Goal: Information Seeking & Learning: Check status

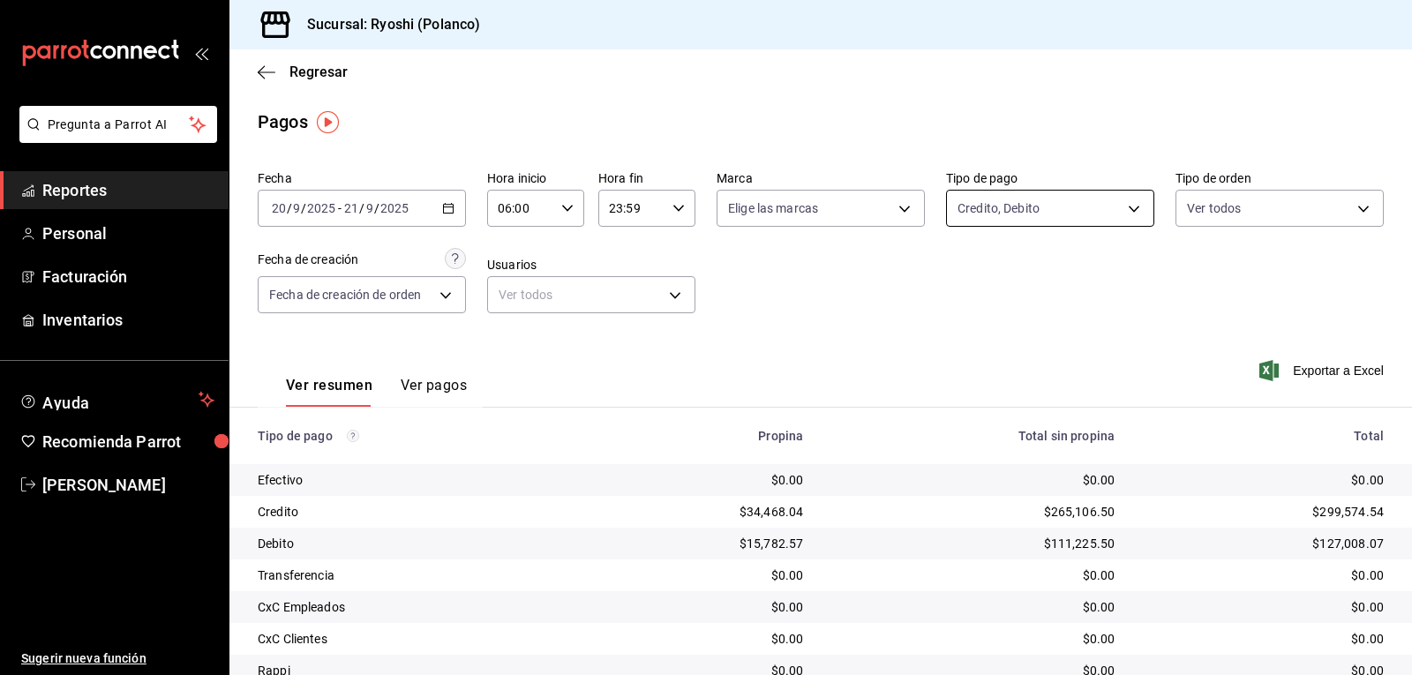
click at [1124, 210] on body "Pregunta a Parrot AI Reportes Personal Facturación Inventarios Ayuda Recomienda…" at bounding box center [706, 337] width 1412 height 675
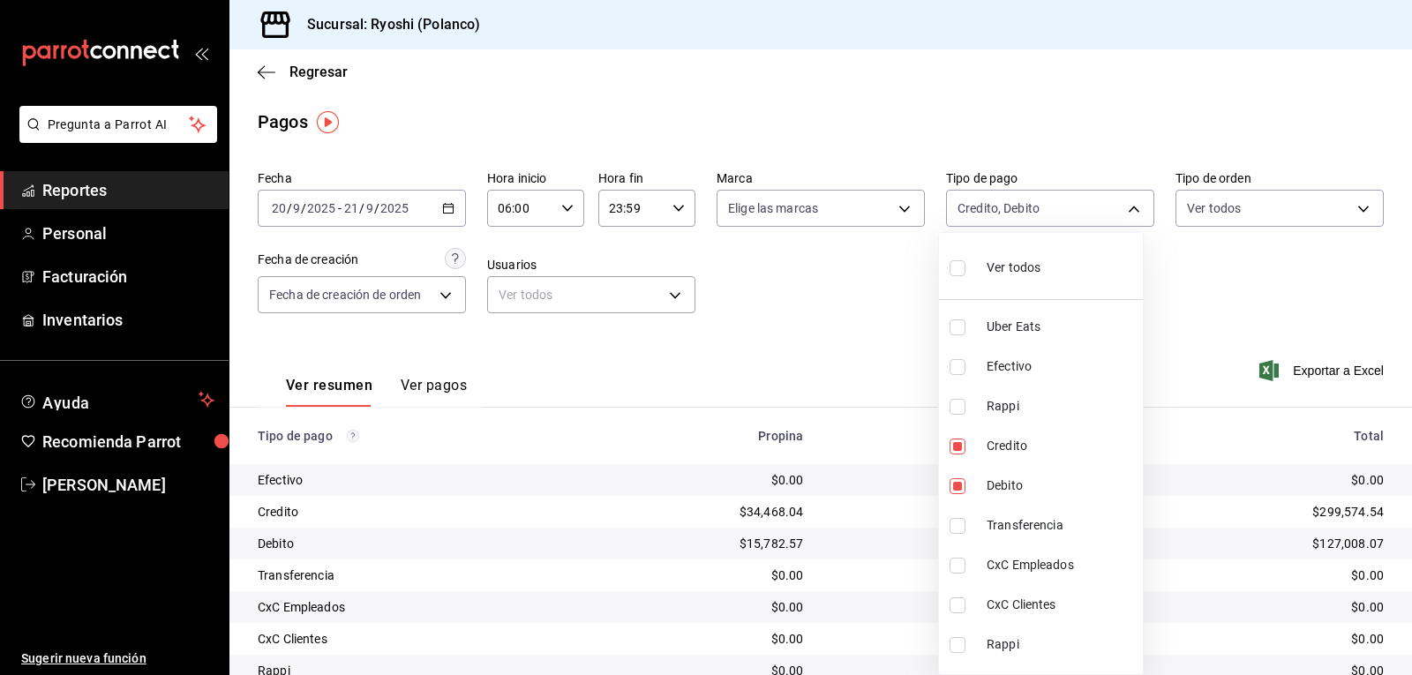
click at [964, 270] on input "checkbox" at bounding box center [958, 268] width 16 height 16
checkbox input "true"
type input "05751dd8-6818-4a8c-b9fb-c7f7071b72fb,789b4605-08e0-4dfe-9865-94468e2c17aa,03400…"
checkbox input "true"
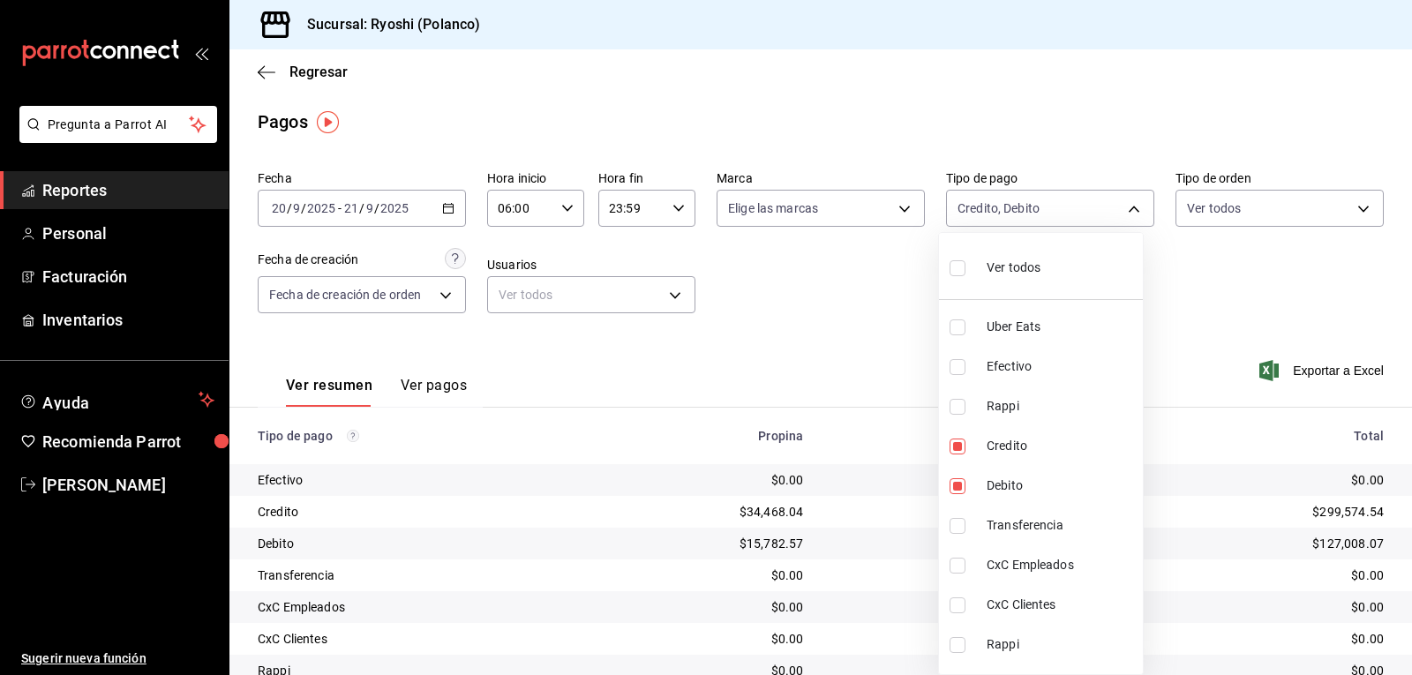
checkbox input "true"
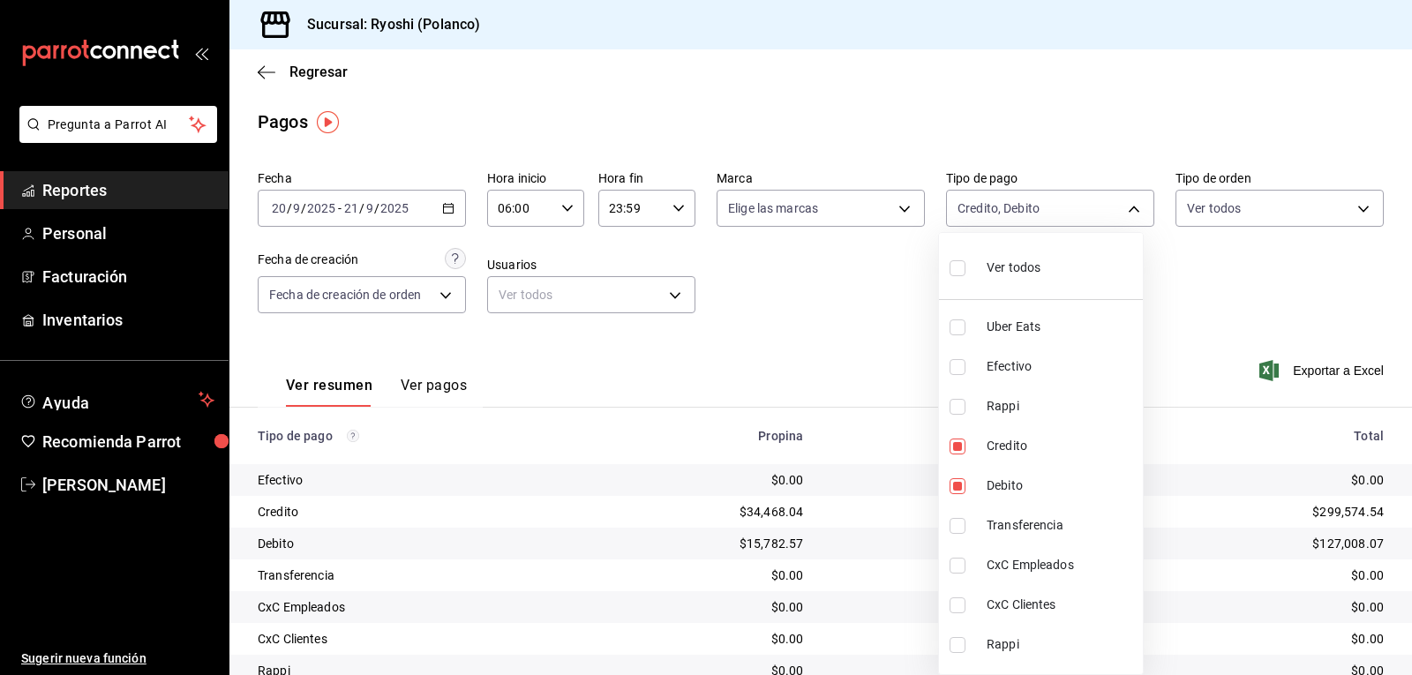
checkbox input "true"
click at [866, 291] on div at bounding box center [706, 337] width 1412 height 675
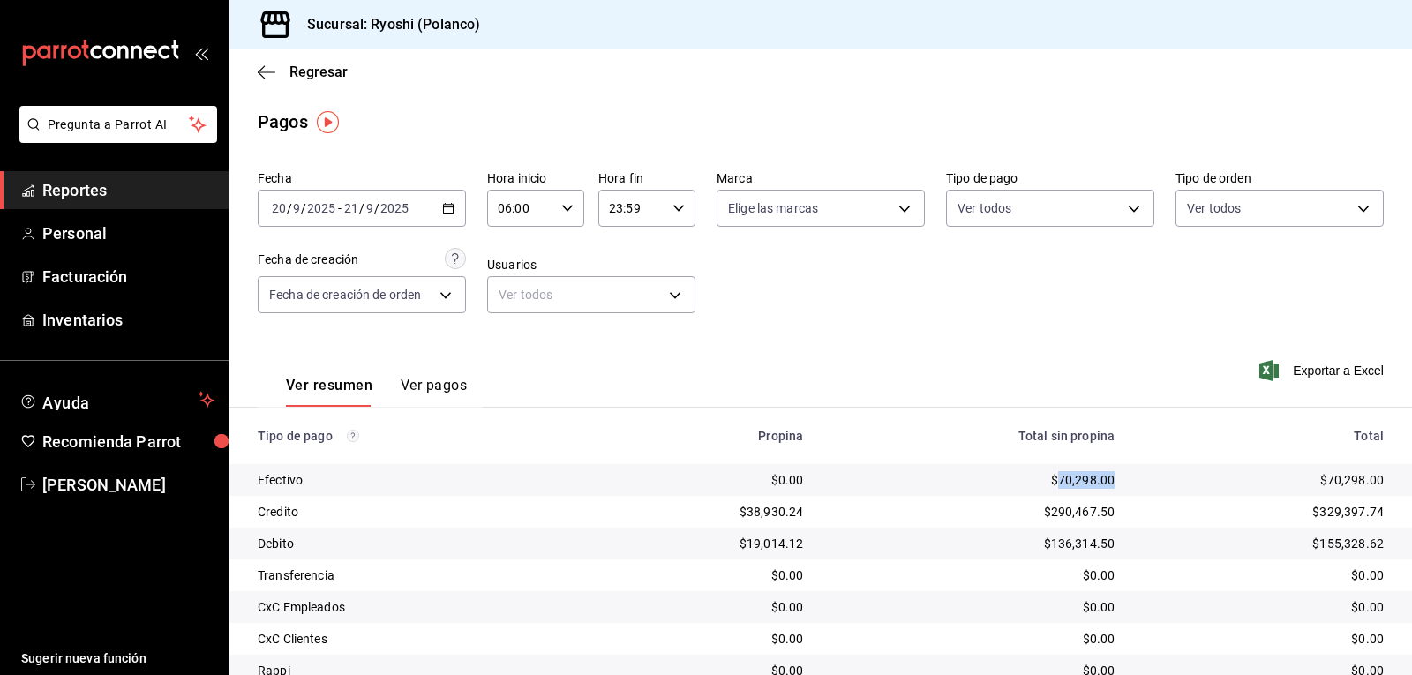
drag, startPoint x: 1049, startPoint y: 487, endPoint x: 1102, endPoint y: 488, distance: 53.0
click at [1102, 488] on div "$70,298.00" at bounding box center [973, 480] width 283 height 18
copy div "70,298.00"
click at [1118, 213] on body "Pregunta a Parrot AI Reportes Personal Facturación Inventarios Ayuda Recomienda…" at bounding box center [706, 337] width 1412 height 675
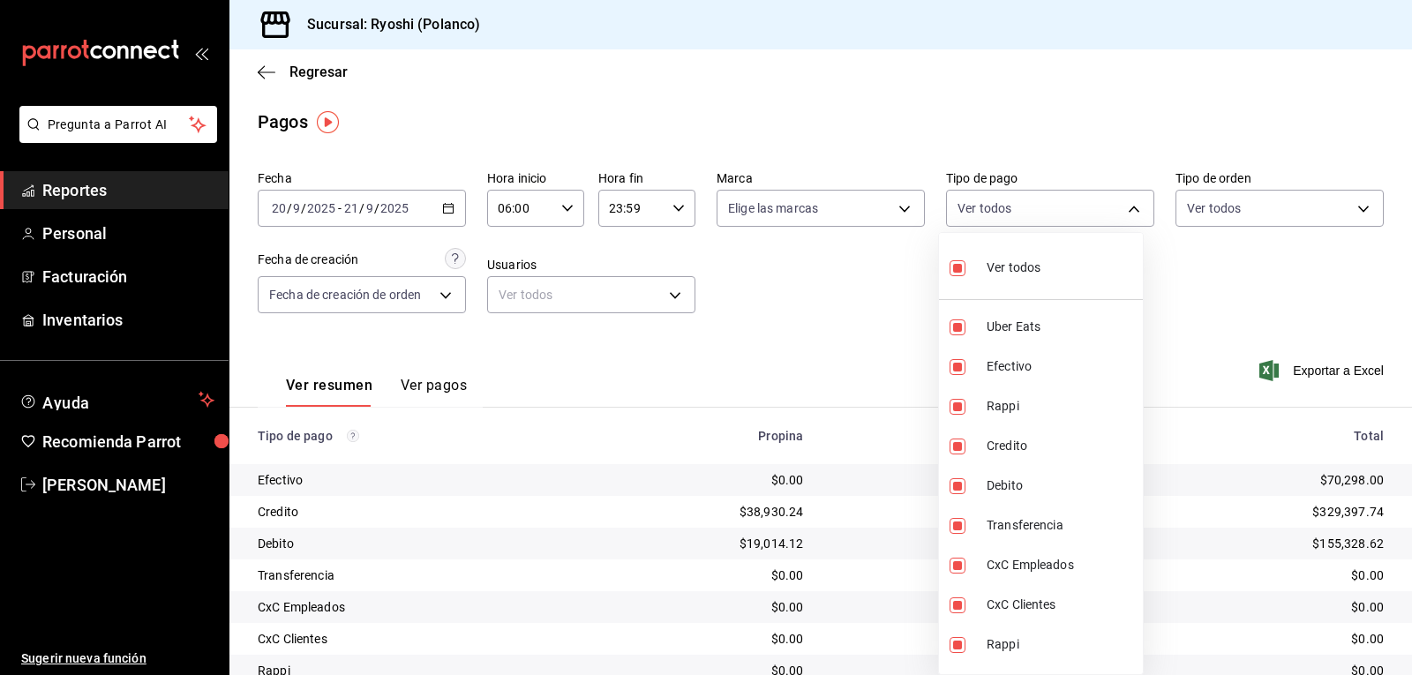
click at [961, 264] on input "checkbox" at bounding box center [958, 268] width 16 height 16
checkbox input "false"
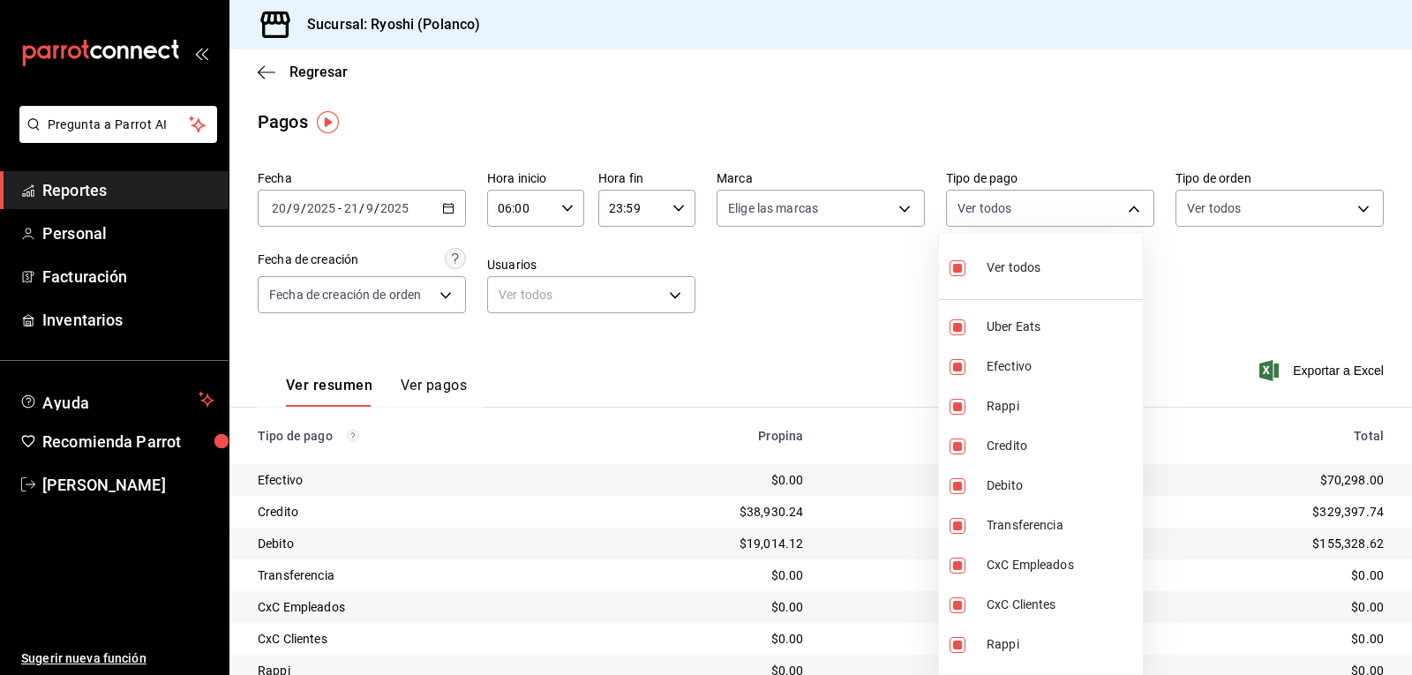
checkbox input "false"
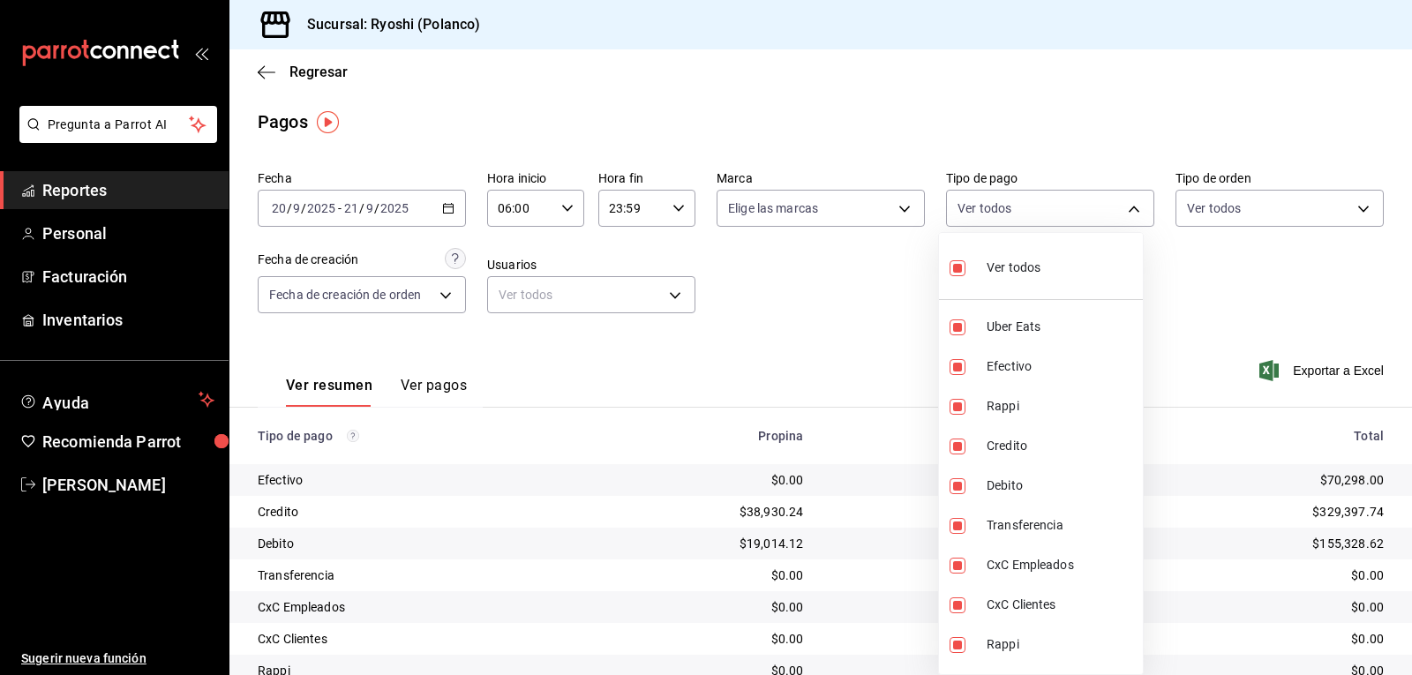
checkbox input "false"
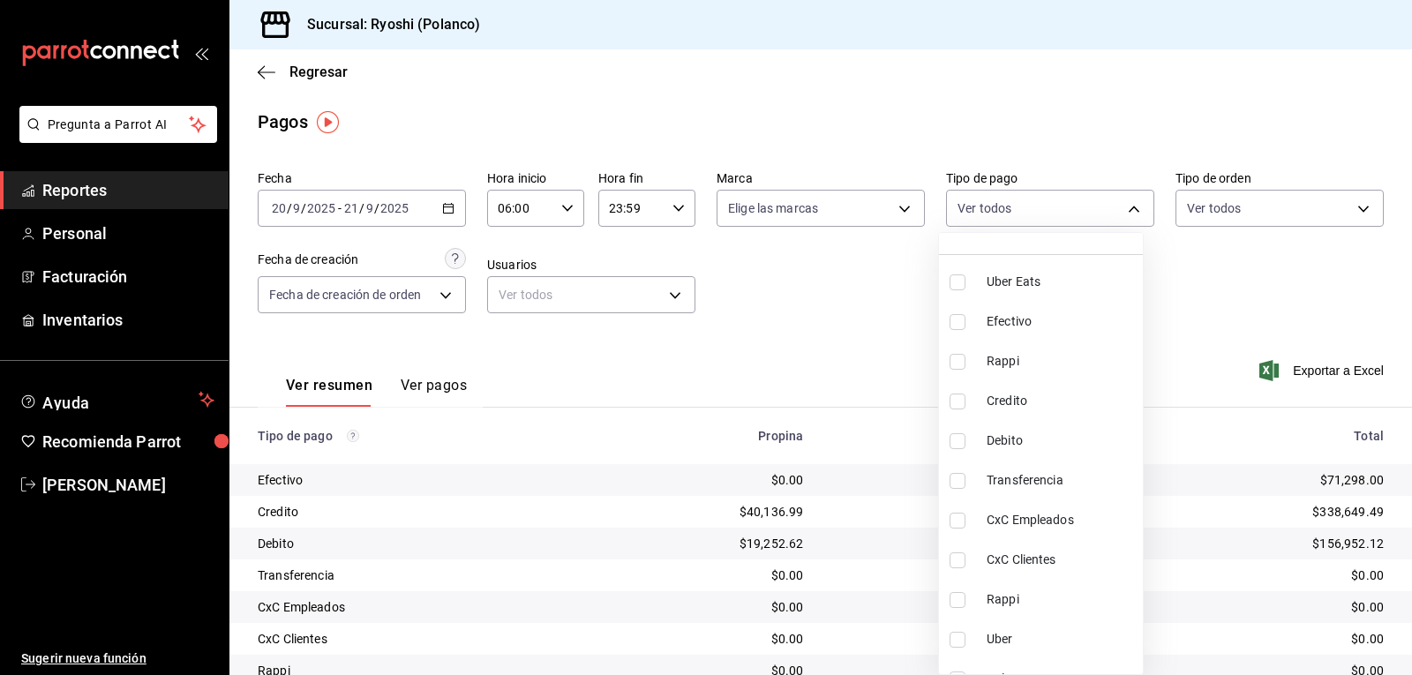
scroll to position [70, 0]
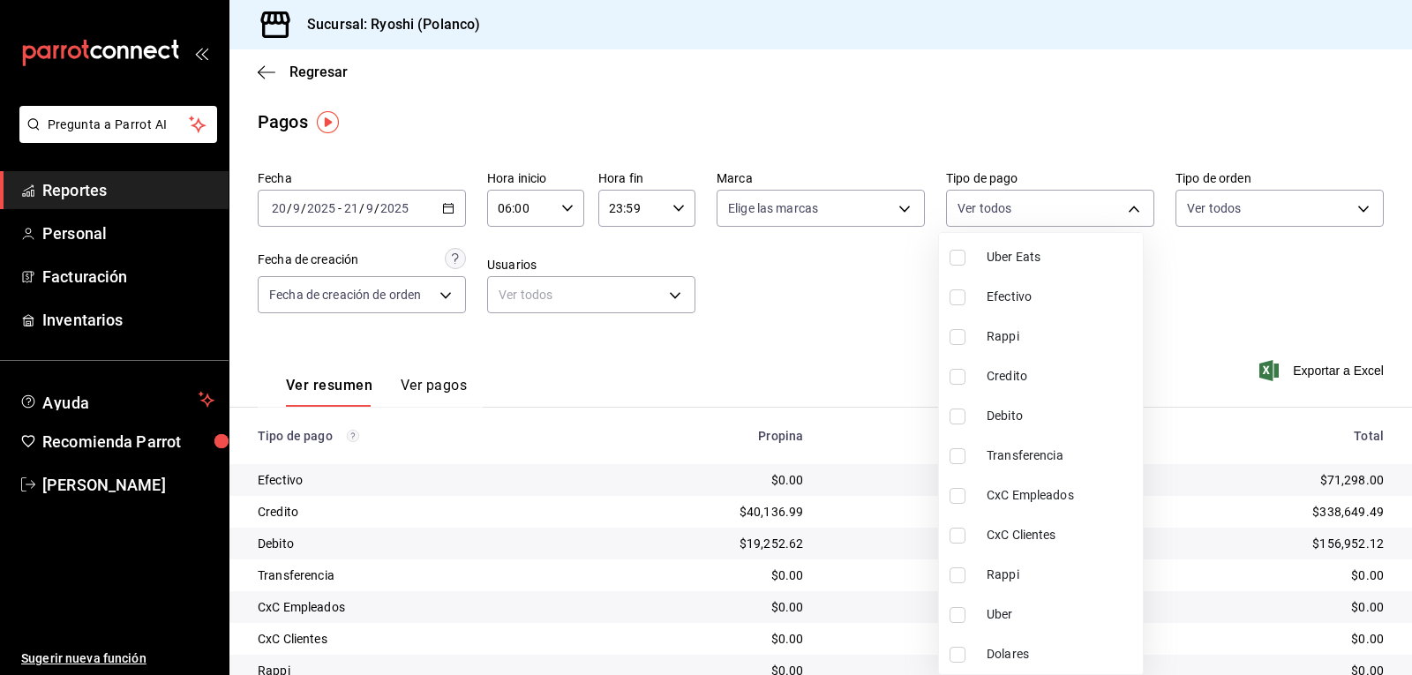
click at [961, 380] on input "checkbox" at bounding box center [958, 377] width 16 height 16
checkbox input "true"
type input "9b0685d2-7f5d-4ede-a6b4-58a2ffcbf3cd"
click at [960, 418] on input "checkbox" at bounding box center [958, 417] width 16 height 16
checkbox input "true"
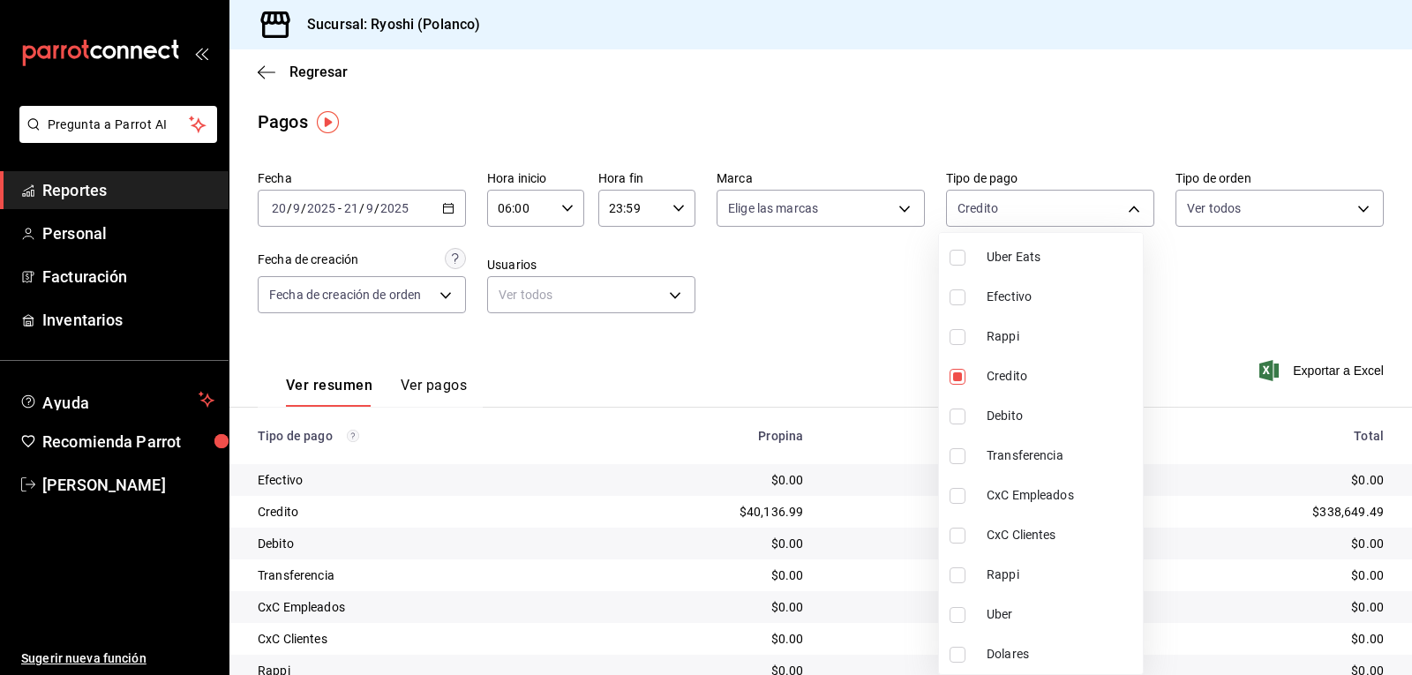
type input "9b0685d2-7f5d-4ede-a6b4-58a2ffcbf3cd,4fc1f123-1106-4d46-a6dc-4994d0550367"
click at [849, 340] on div at bounding box center [706, 337] width 1412 height 675
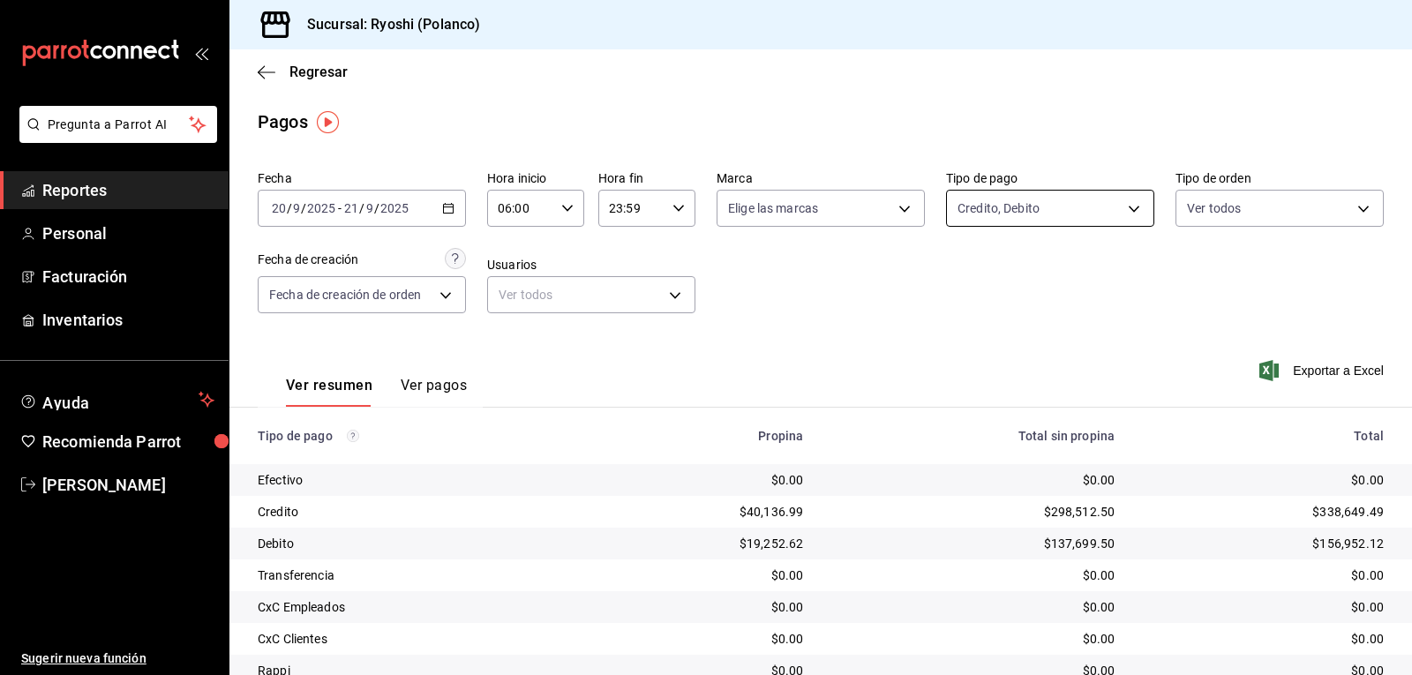
click at [1125, 207] on body "Pregunta a Parrot AI Reportes Personal Facturación Inventarios Ayuda Recomienda…" at bounding box center [706, 337] width 1412 height 675
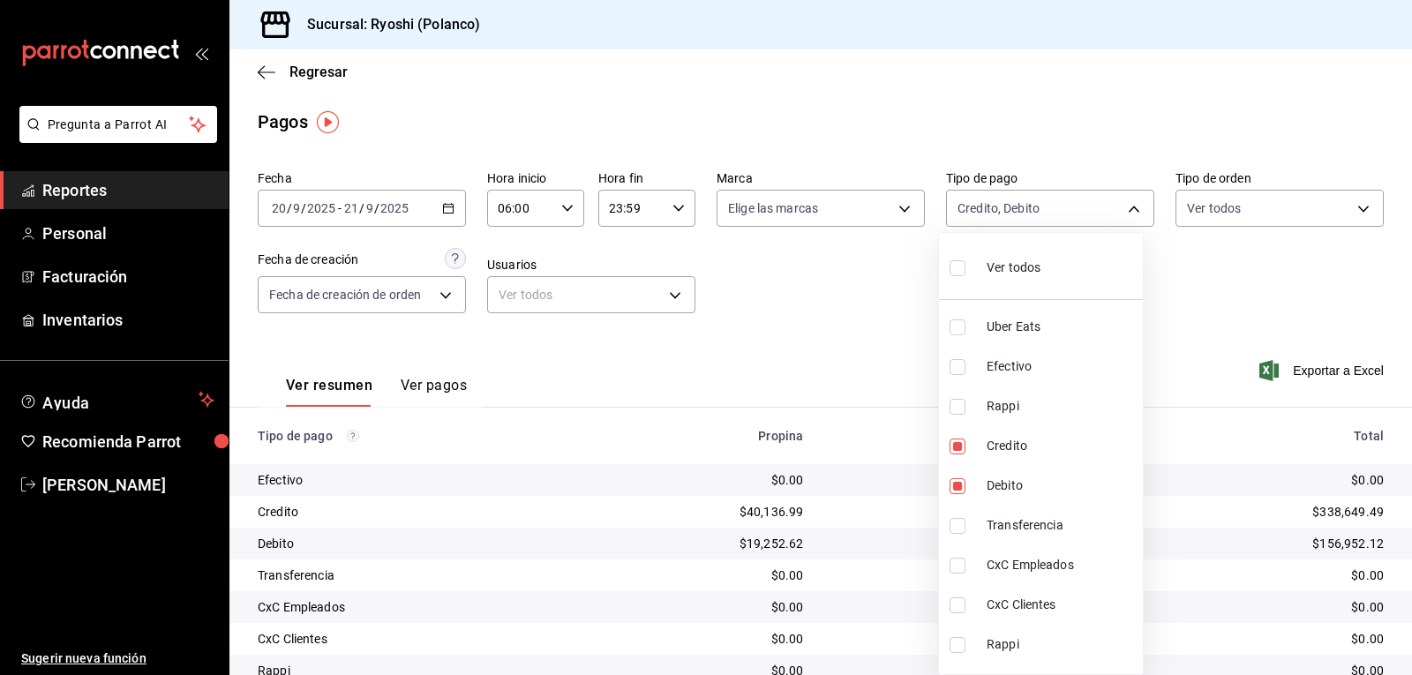
click at [960, 268] on input "checkbox" at bounding box center [958, 268] width 16 height 16
checkbox input "true"
type input "05751dd8-6818-4a8c-b9fb-c7f7071b72fb,789b4605-08e0-4dfe-9865-94468e2c17aa,03400…"
checkbox input "true"
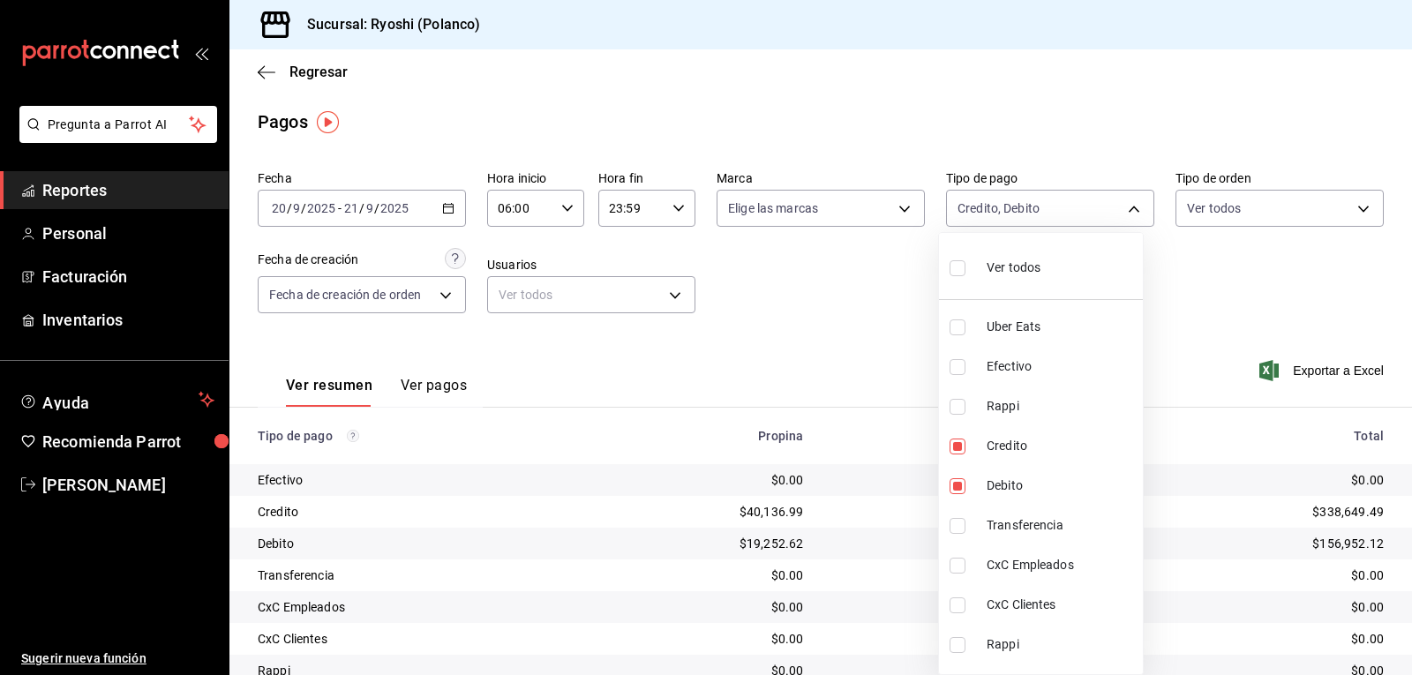
checkbox input "true"
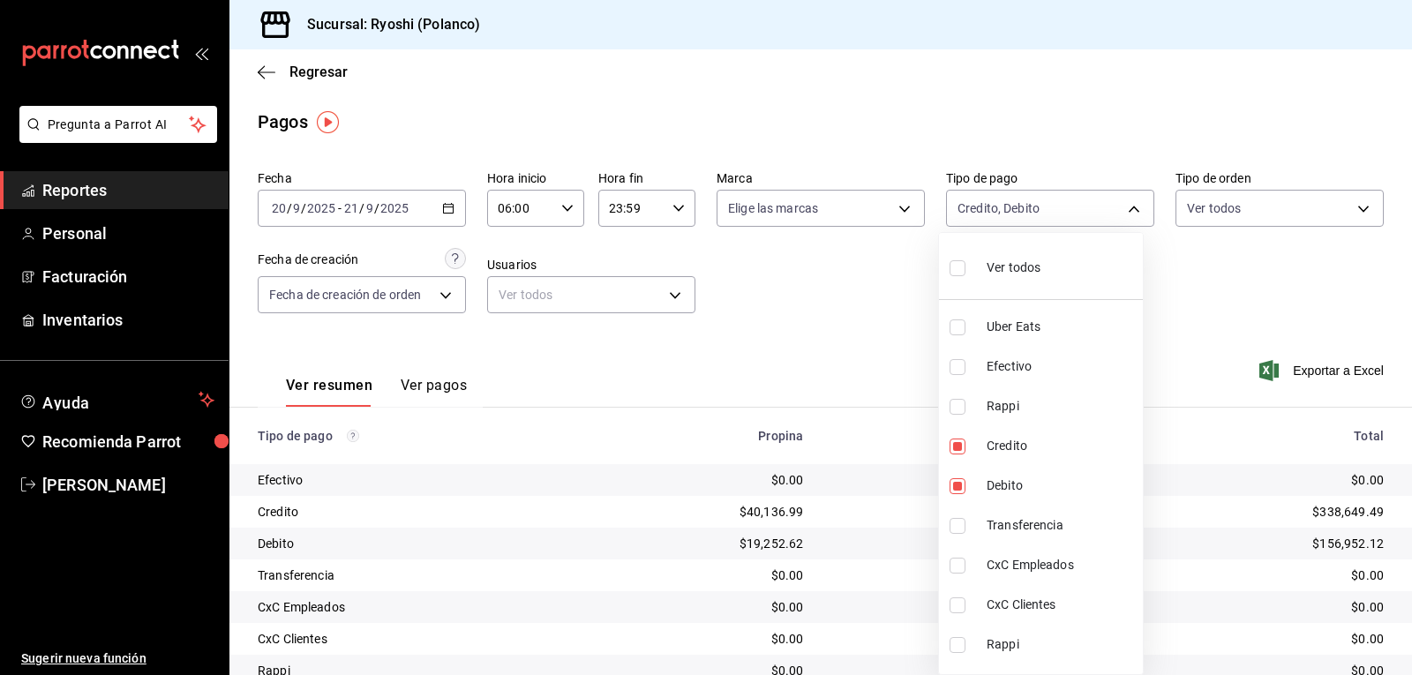
checkbox input "true"
click at [901, 418] on div at bounding box center [706, 337] width 1412 height 675
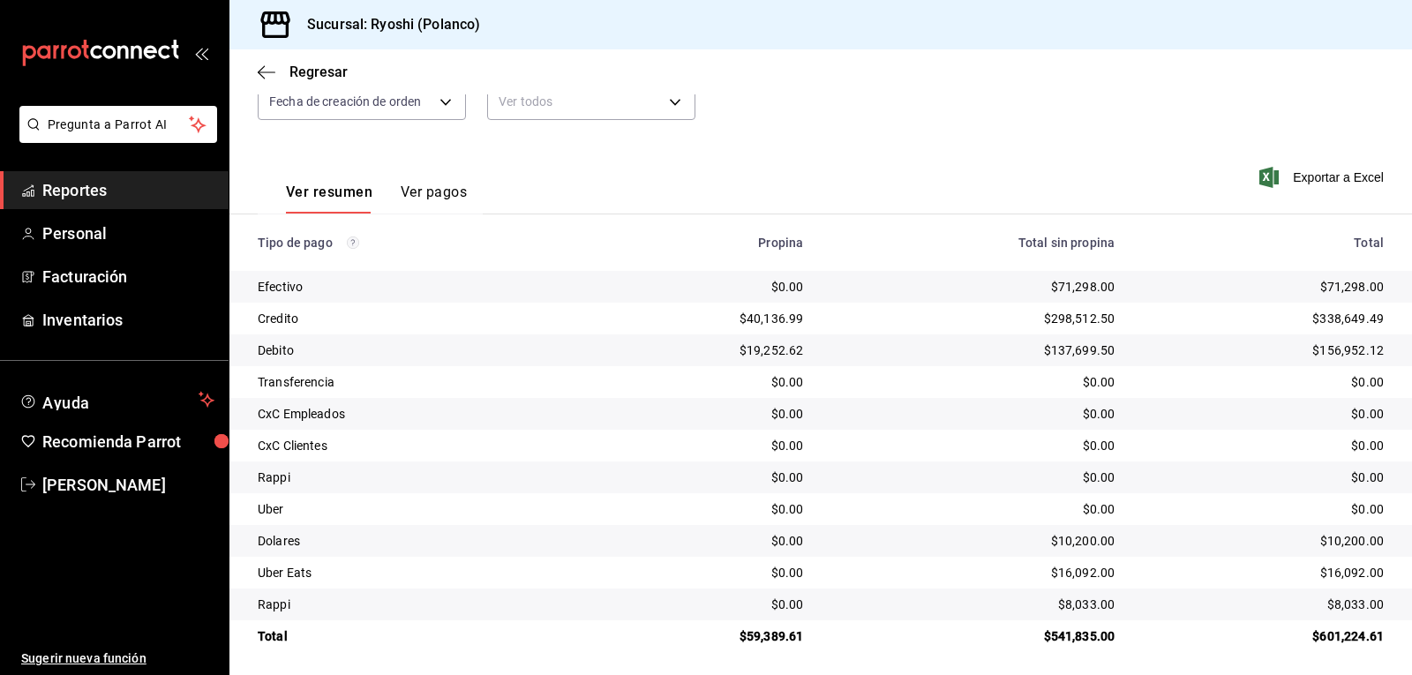
scroll to position [199, 0]
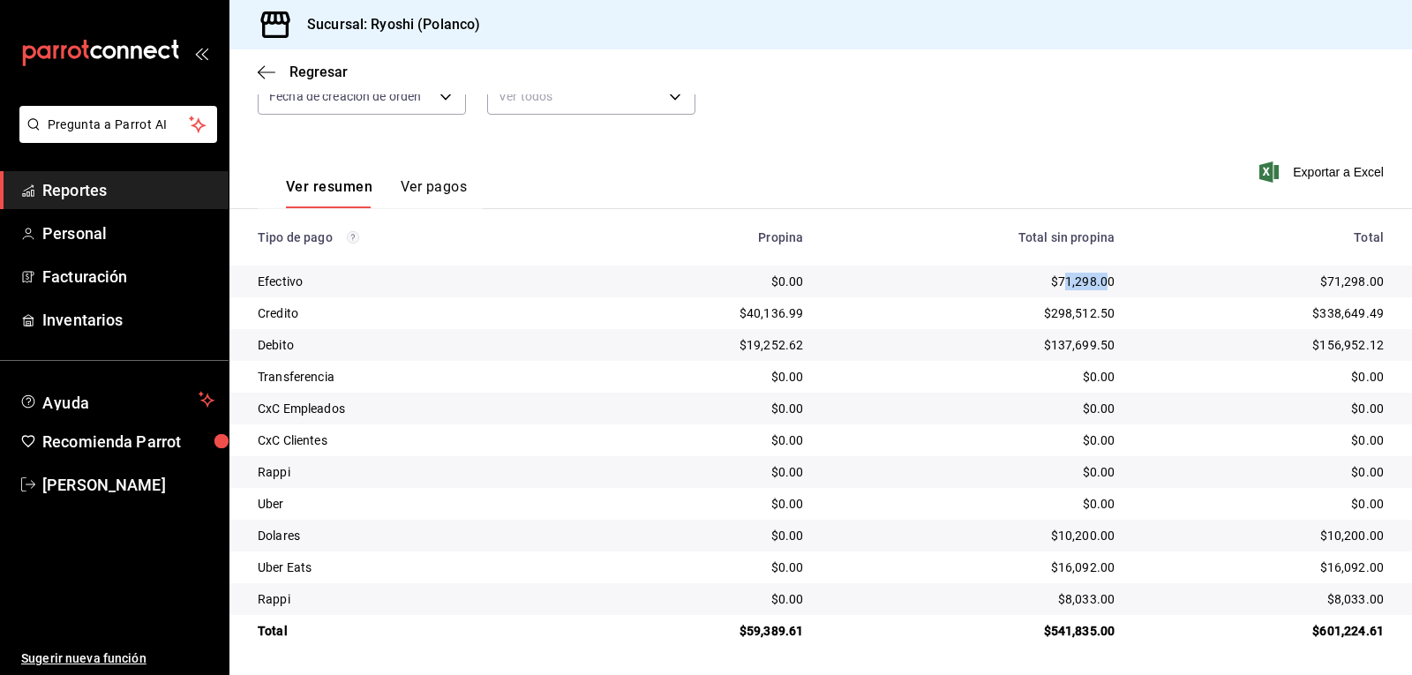
drag, startPoint x: 1053, startPoint y: 285, endPoint x: 1043, endPoint y: 287, distance: 9.9
click at [1097, 289] on div "$71,298.00" at bounding box center [973, 282] width 283 height 18
drag, startPoint x: 1042, startPoint y: 275, endPoint x: 1131, endPoint y: 281, distance: 88.4
click at [1131, 281] on tr "Efectivo $0.00 $71,298.00 $71,298.00" at bounding box center [821, 282] width 1183 height 32
copy div "$71,298.00"
